Goal: Task Accomplishment & Management: Use online tool/utility

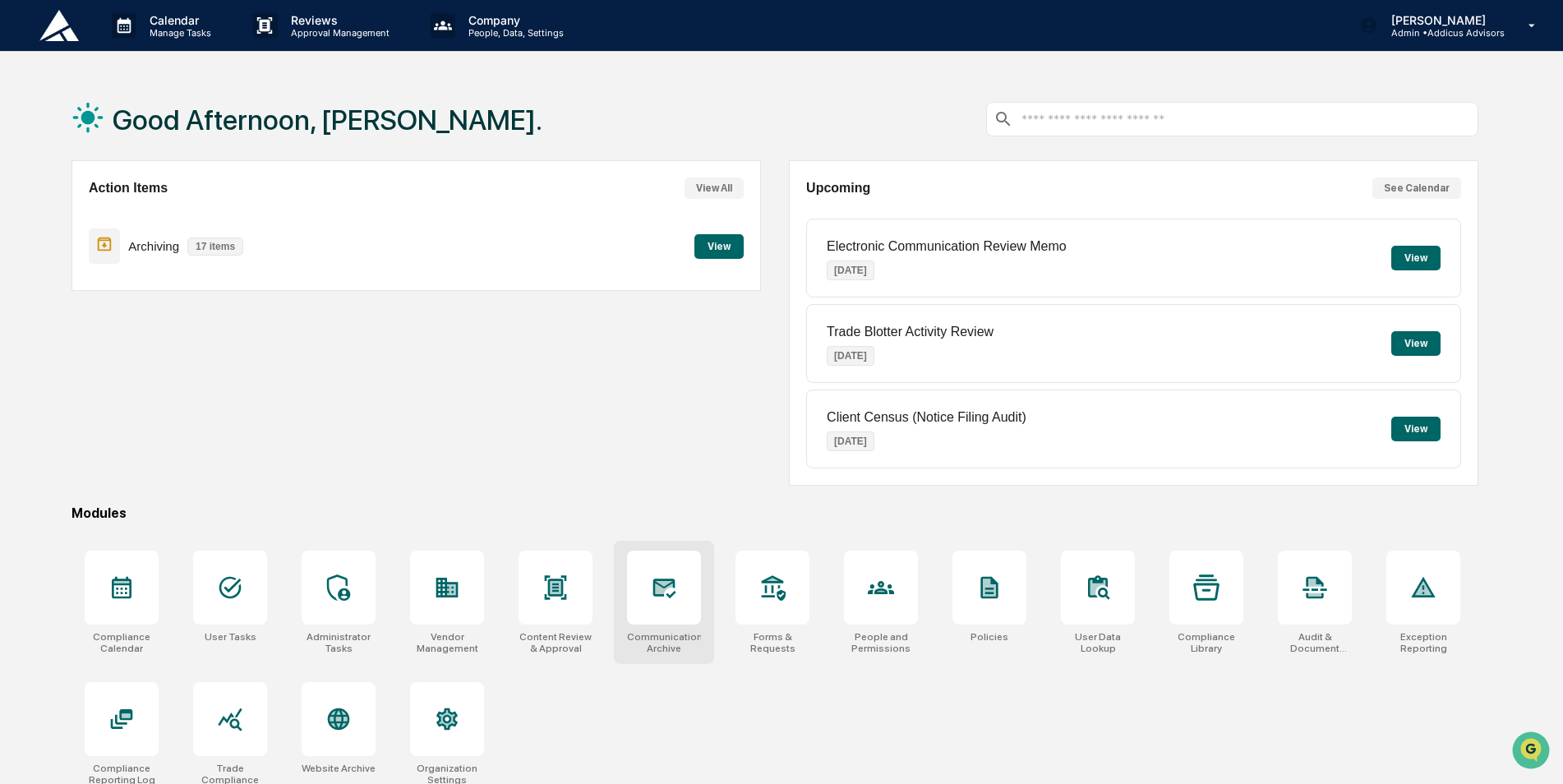
click at [654, 574] on icon at bounding box center [663, 587] width 26 height 26
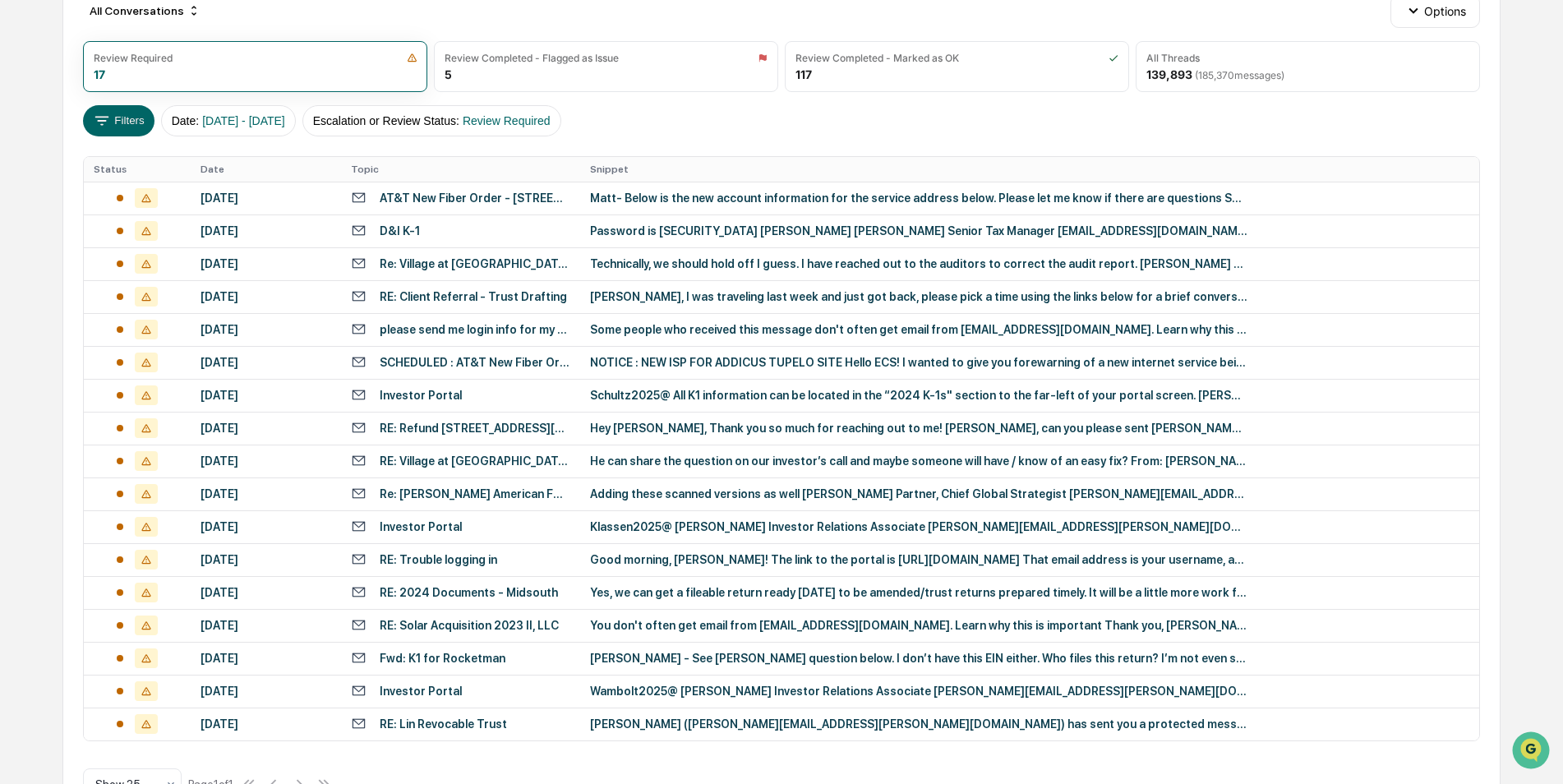
scroll to position [245, 0]
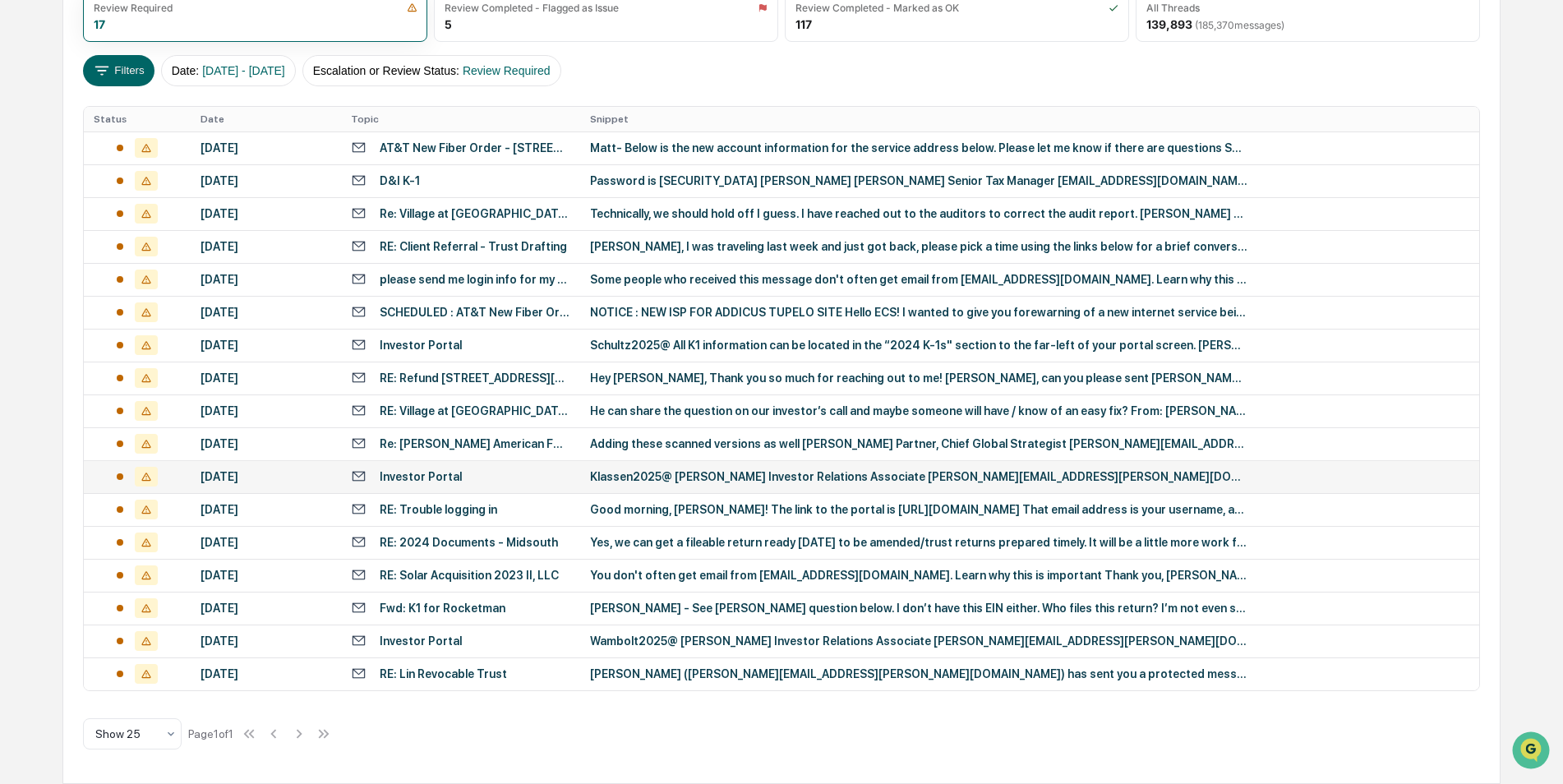
click at [799, 480] on div "Klassen2025@ [PERSON_NAME] Investor Relations Associate [PERSON_NAME][EMAIL_ADD…" at bounding box center [918, 477] width 657 height 13
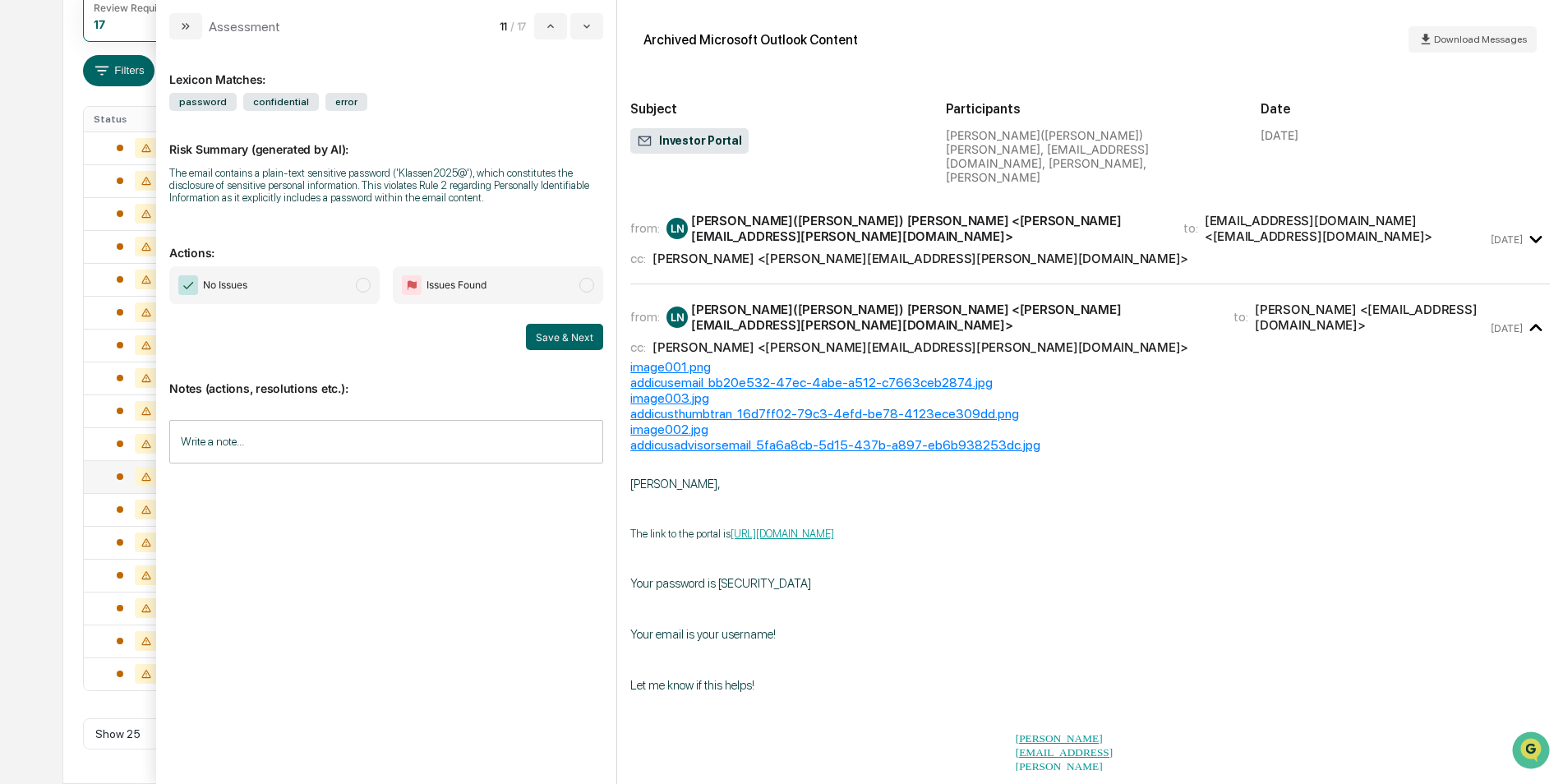
click at [307, 426] on input "Write a note..." at bounding box center [386, 442] width 434 height 43
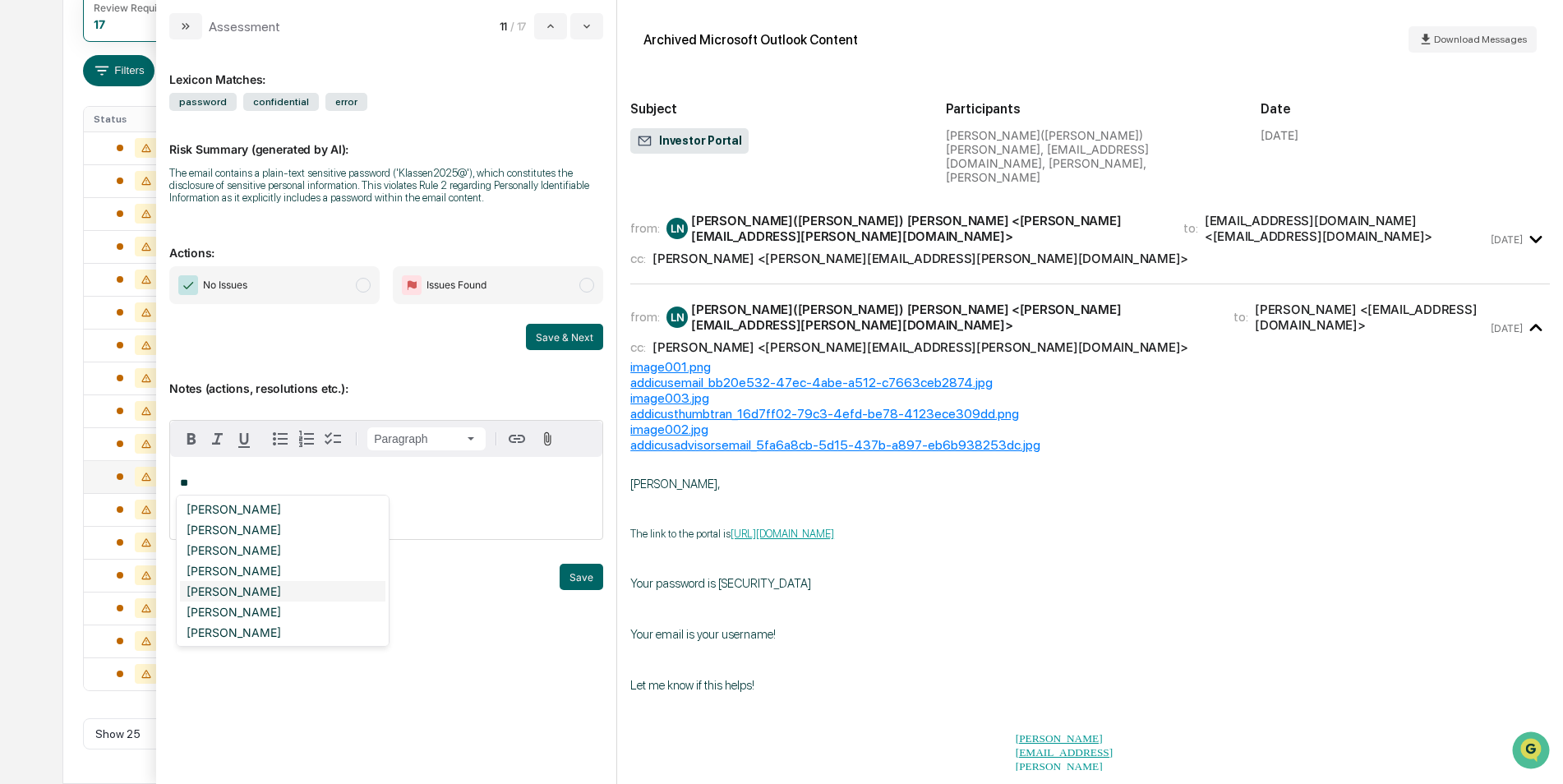
click at [241, 594] on div "[PERSON_NAME]" at bounding box center [282, 591] width 206 height 21
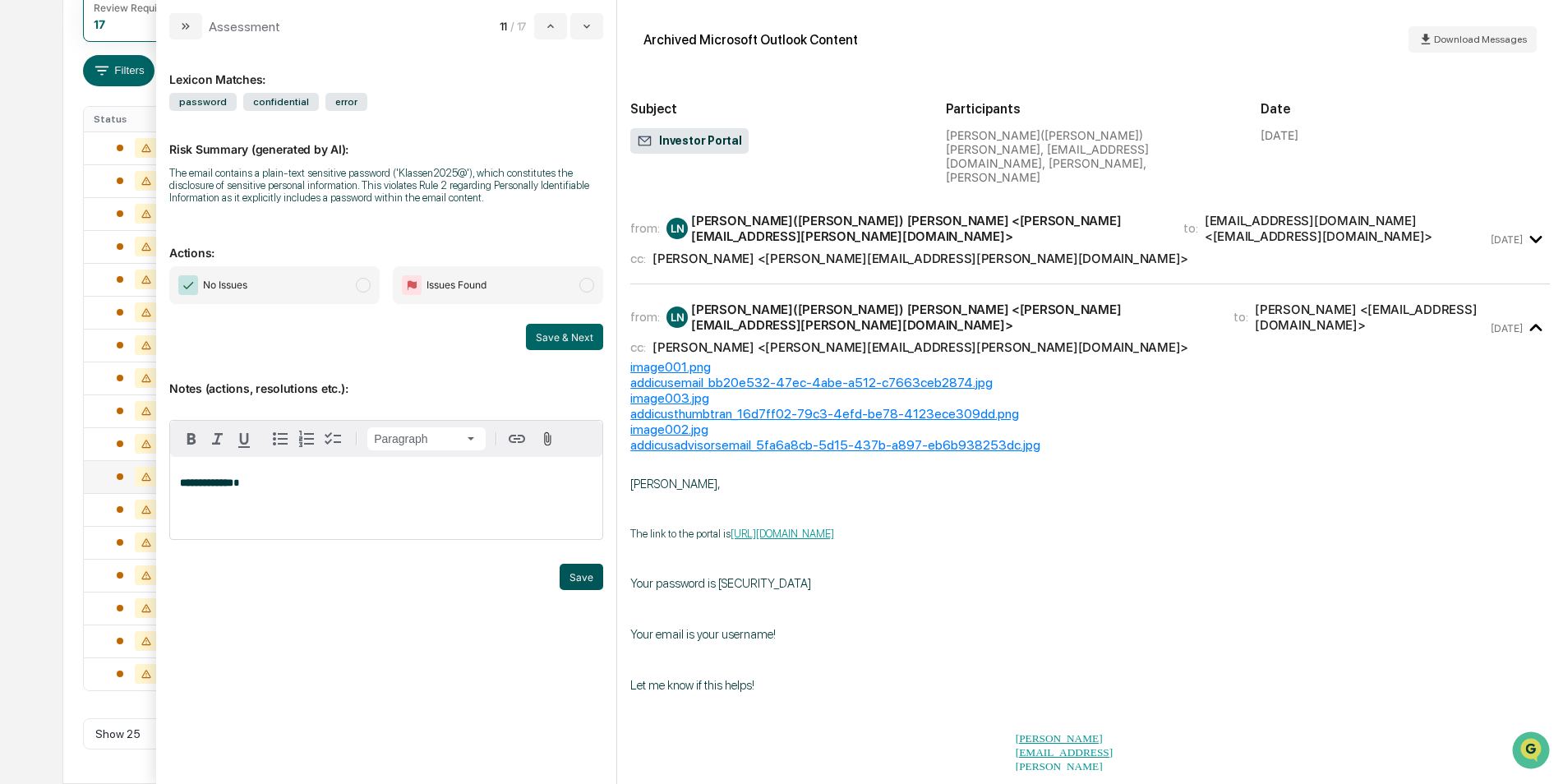
click at [586, 578] on button "Save" at bounding box center [581, 576] width 43 height 26
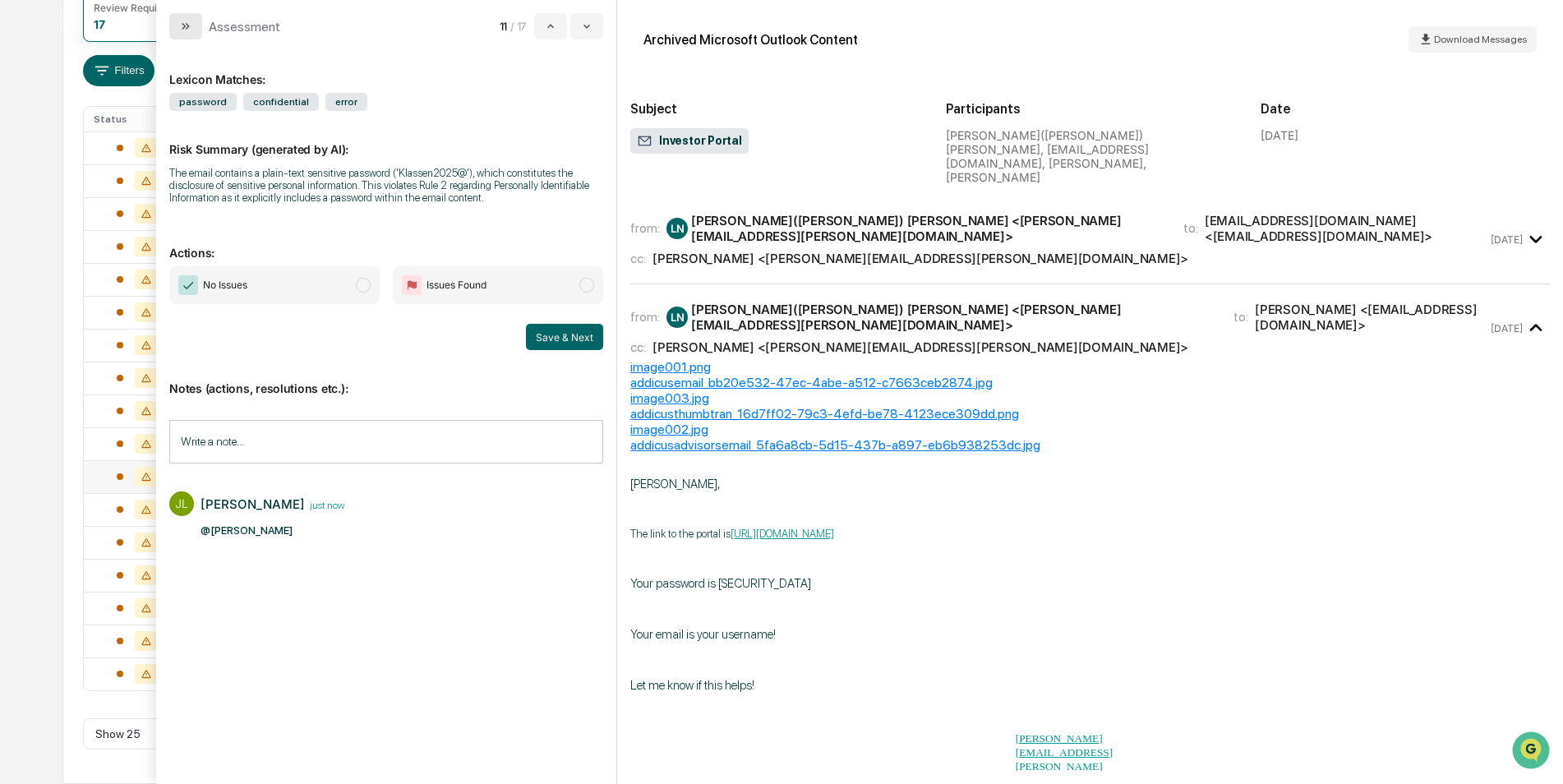
click at [189, 38] on button "modal" at bounding box center [185, 26] width 33 height 26
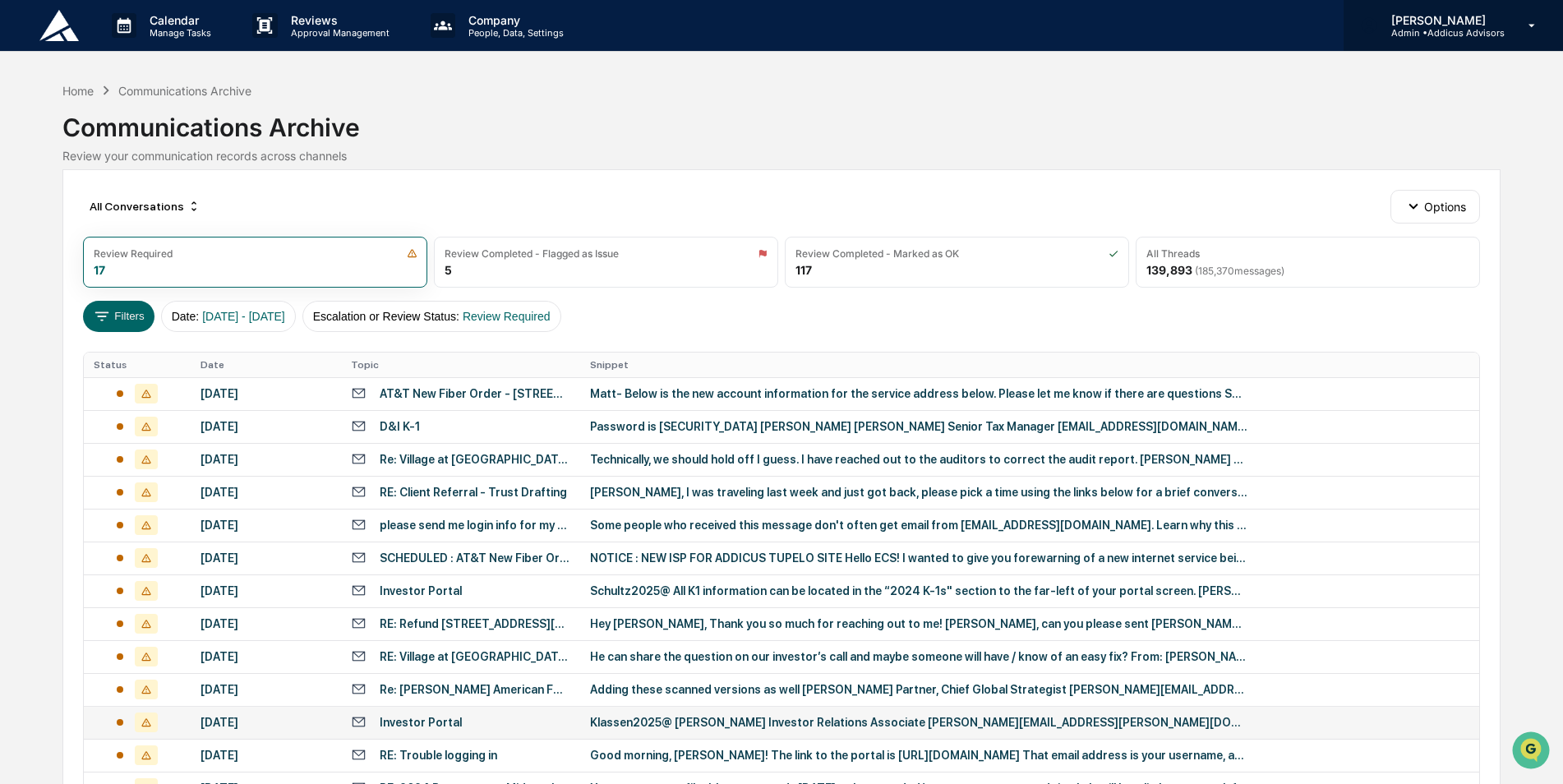
click at [1489, 23] on p "[PERSON_NAME]" at bounding box center [1442, 20] width 127 height 14
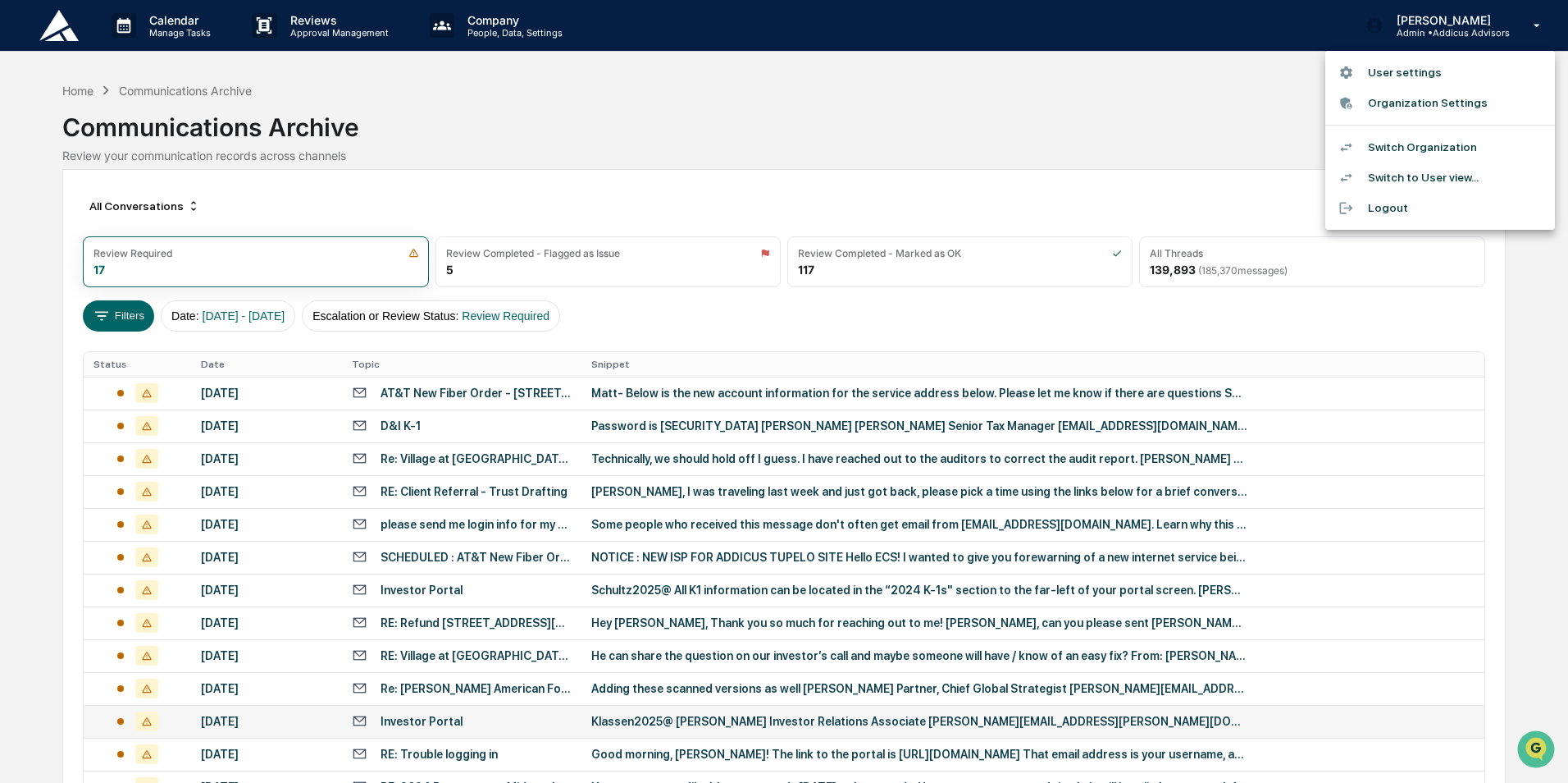
click at [1437, 144] on li "Switch Organization" at bounding box center [1440, 147] width 229 height 30
